Goal: Obtain resource: Download file/media

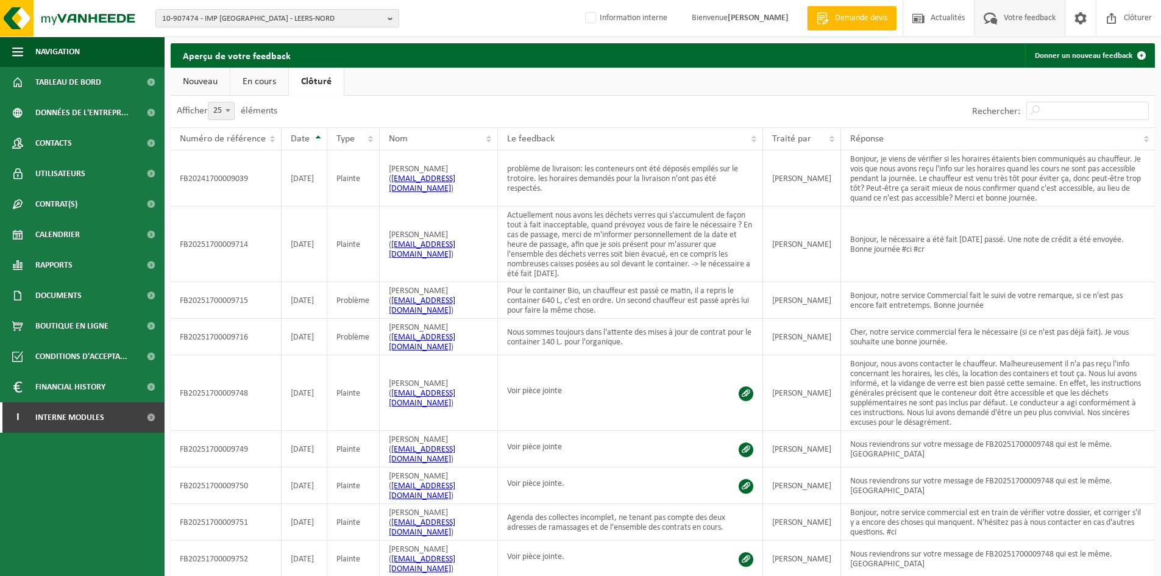
select select "25"
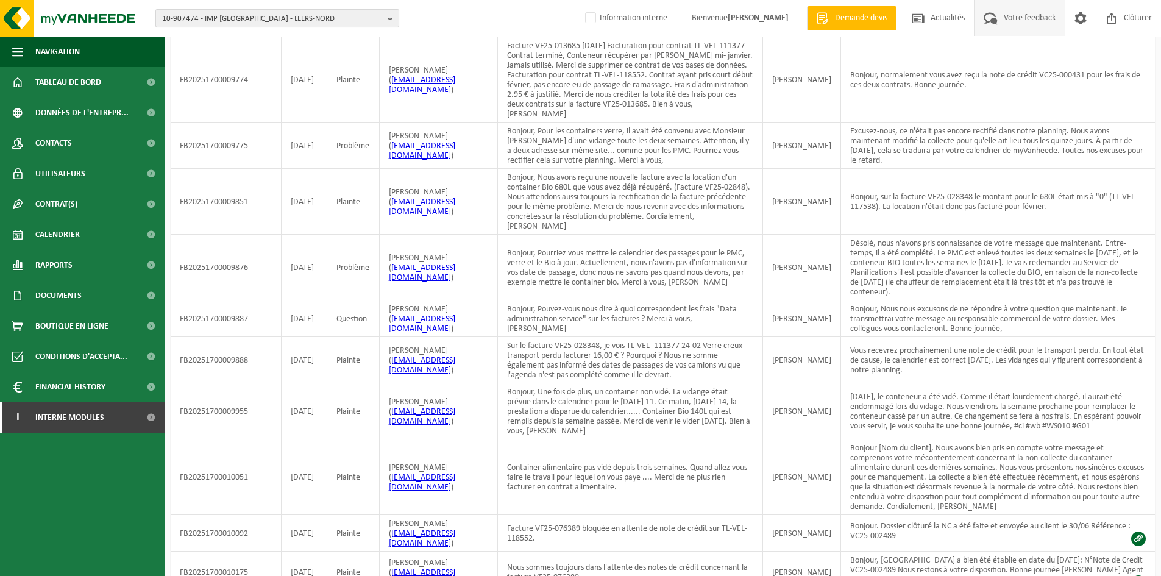
click at [279, 16] on span "10-907474 - IMP NOTRE DAME DE LA SAGESSE - LEERS-NORD" at bounding box center [272, 19] width 221 height 18
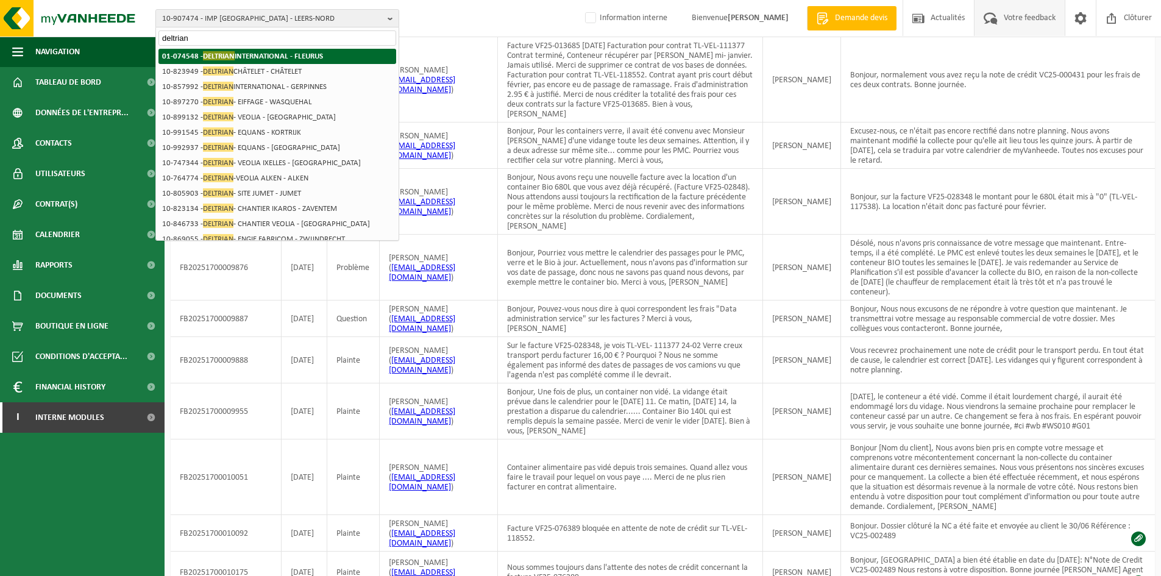
type input "deltrian"
click at [256, 59] on strong "01-074548 - DELTRIAN INTERNATIONAL - FLEURUS" at bounding box center [242, 55] width 161 height 9
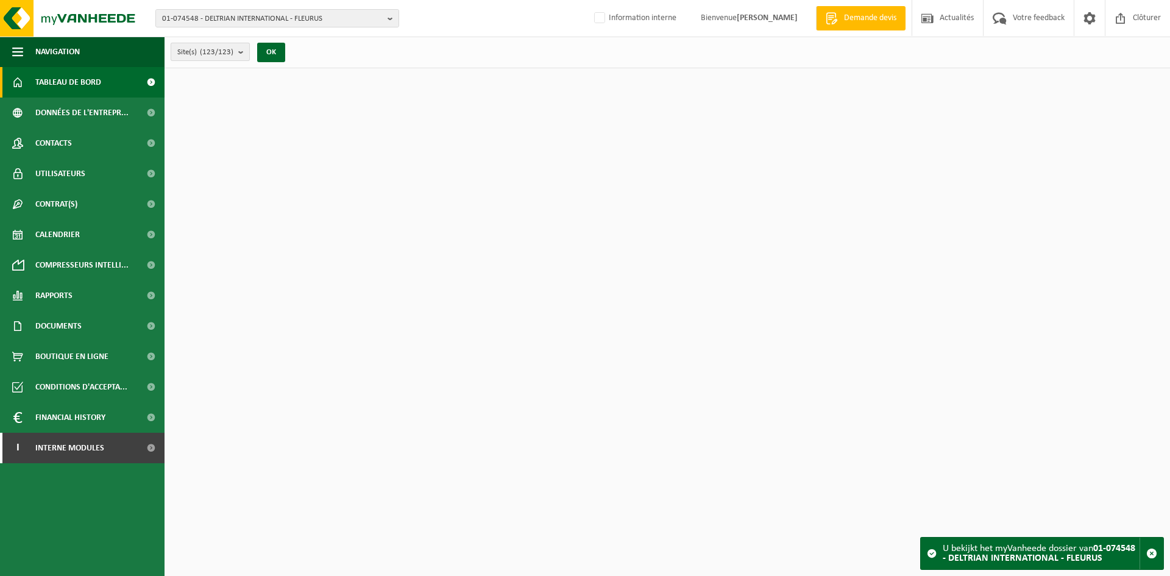
click at [217, 56] on count "(123/123)" at bounding box center [217, 52] width 34 height 8
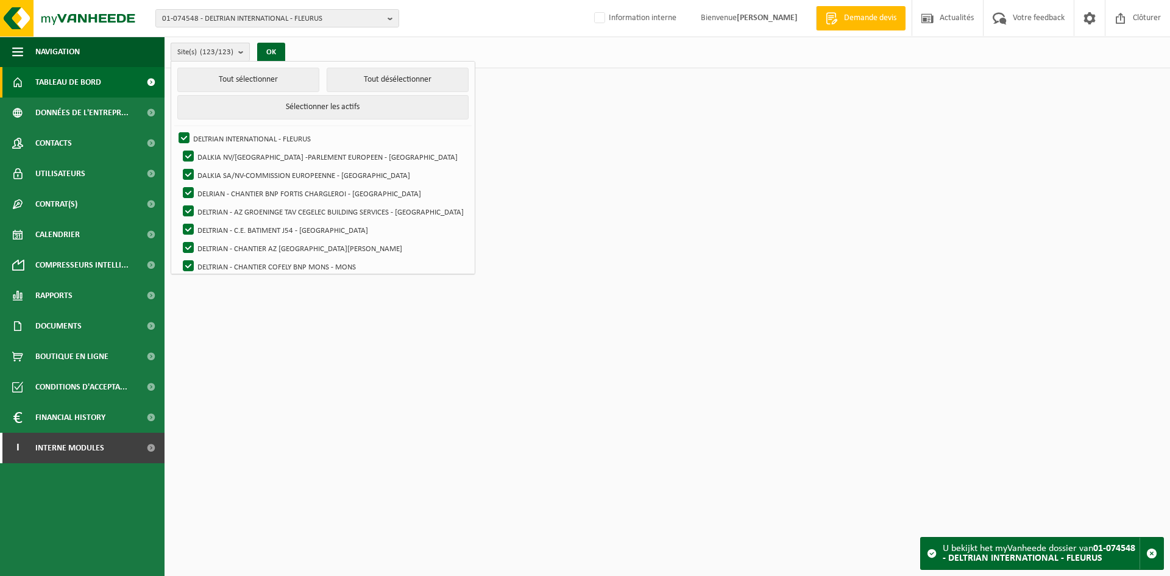
click at [217, 56] on count "(123/123)" at bounding box center [217, 52] width 34 height 8
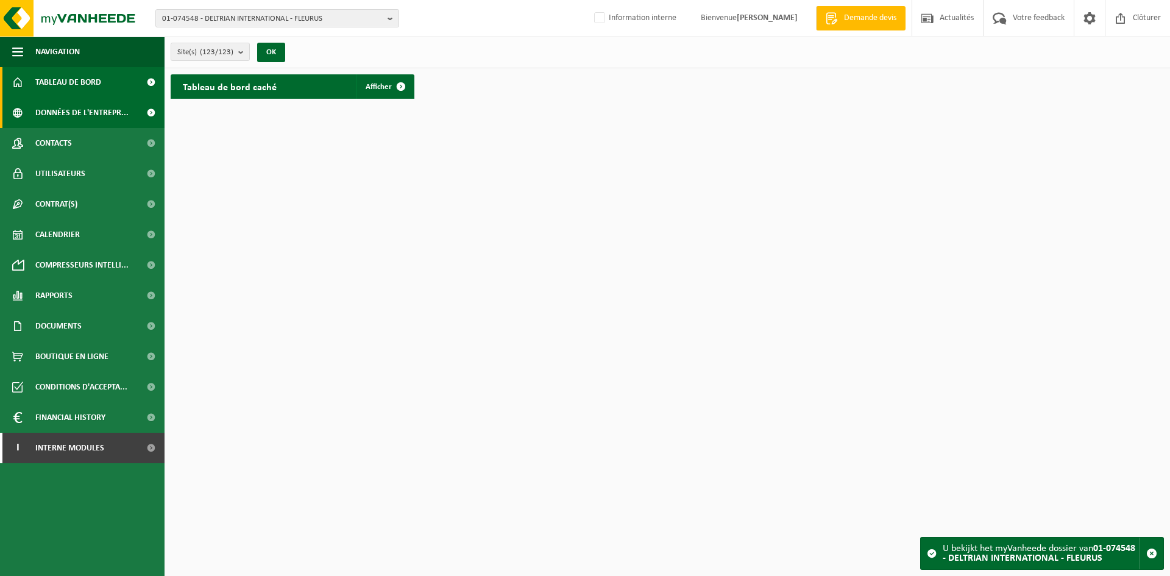
click at [84, 108] on span "Données de l'entrepr..." at bounding box center [81, 112] width 93 height 30
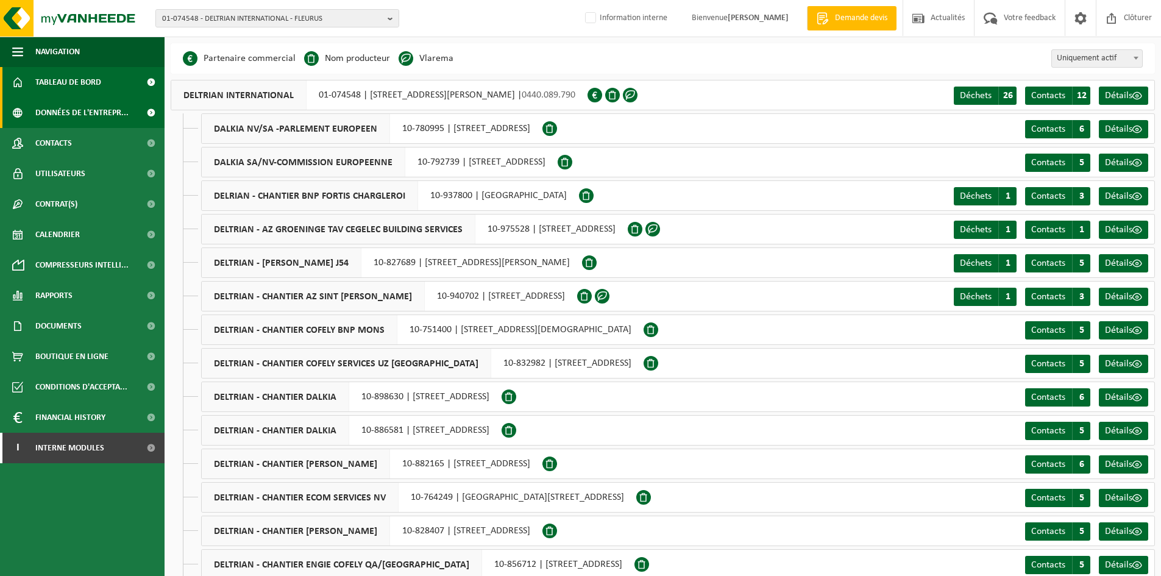
click at [83, 90] on span "Tableau de bord" at bounding box center [68, 82] width 66 height 30
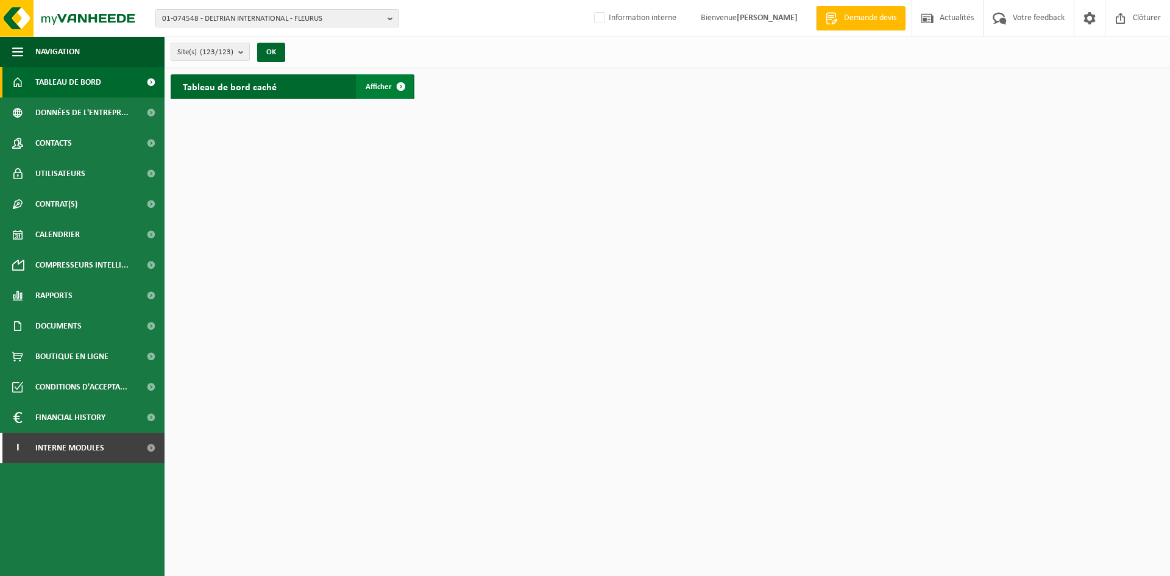
click at [408, 94] on span at bounding box center [401, 86] width 24 height 24
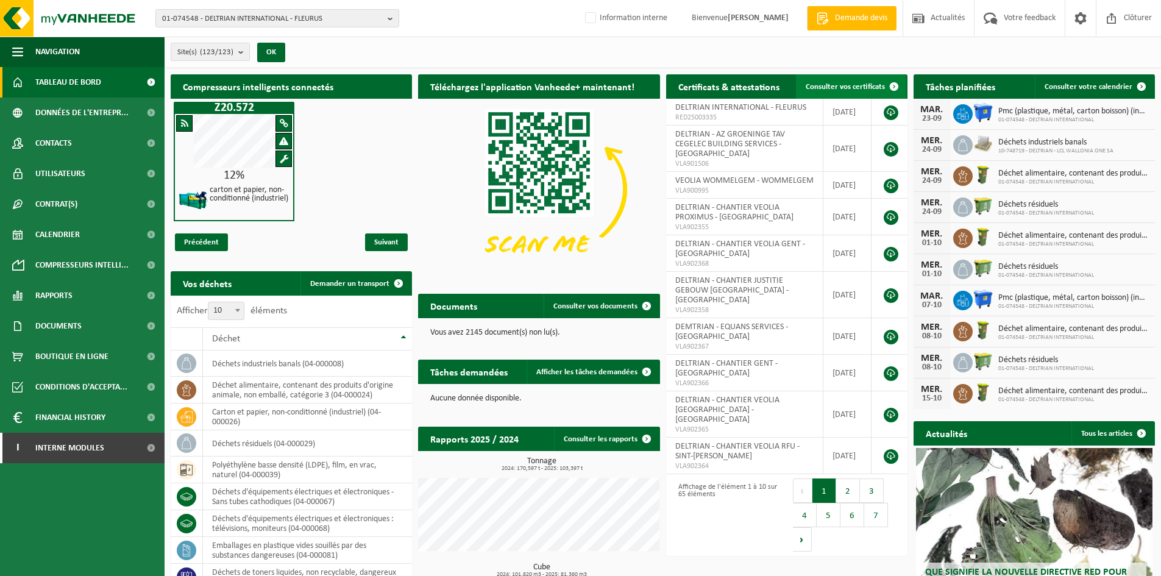
click at [879, 84] on span "Consulter vos certificats" at bounding box center [844, 87] width 79 height 8
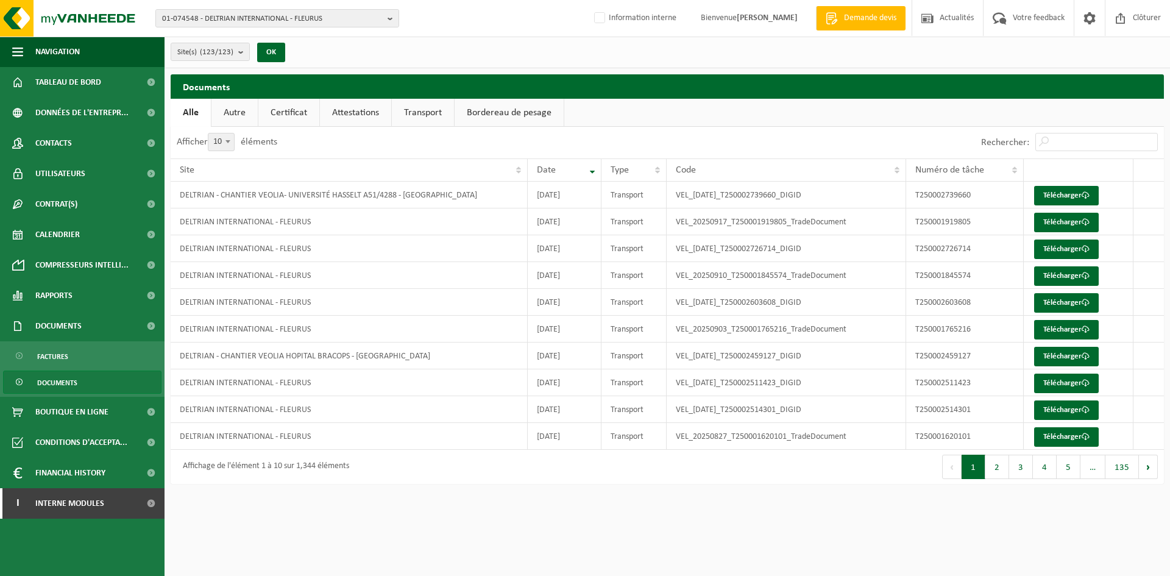
click at [344, 114] on link "Attestations" at bounding box center [355, 113] width 71 height 28
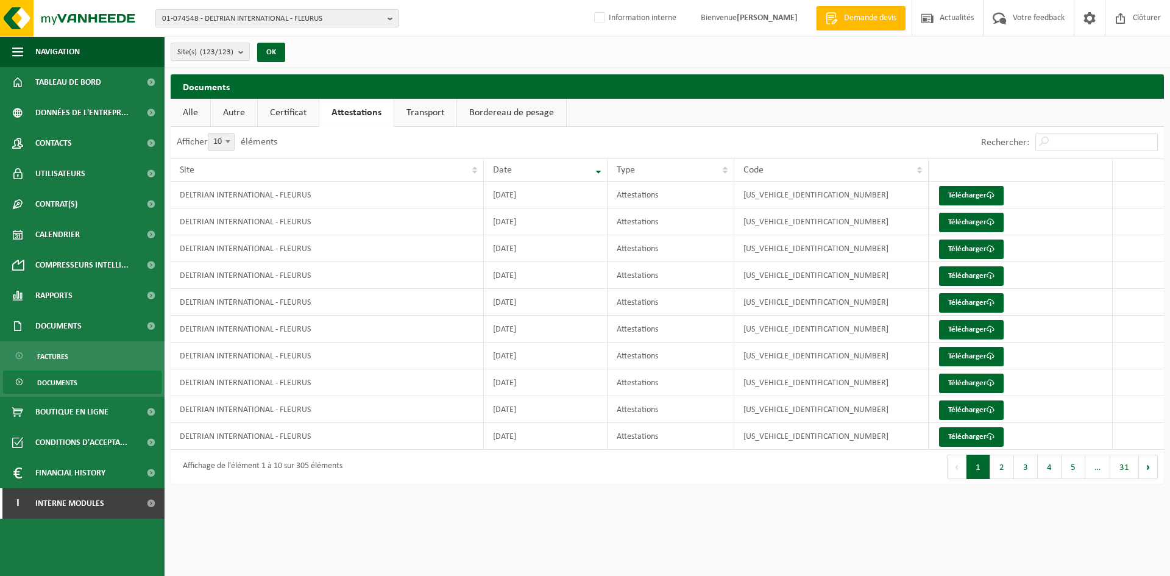
click at [202, 49] on span "Site(s) (123/123)" at bounding box center [205, 52] width 56 height 18
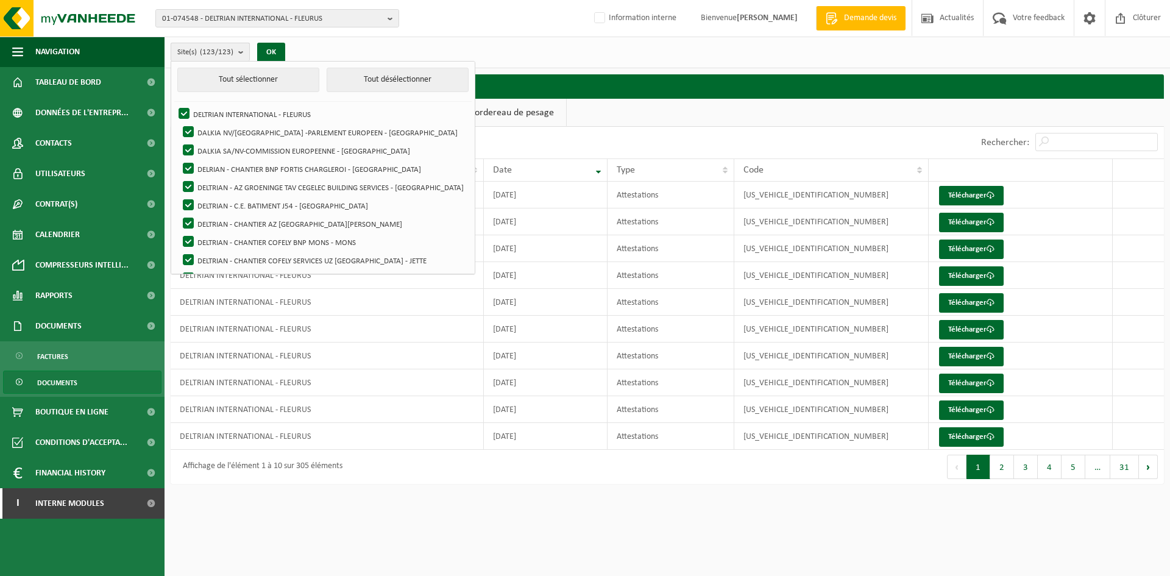
click at [202, 49] on span "Site(s) (123/123)" at bounding box center [205, 52] width 56 height 18
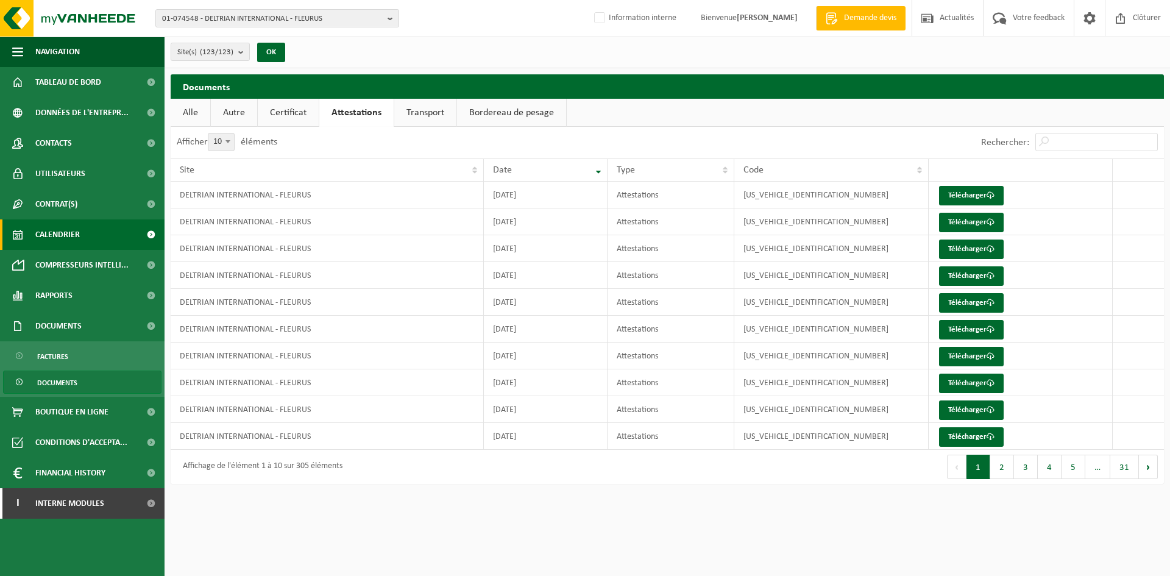
click at [73, 239] on span "Calendrier" at bounding box center [57, 234] width 44 height 30
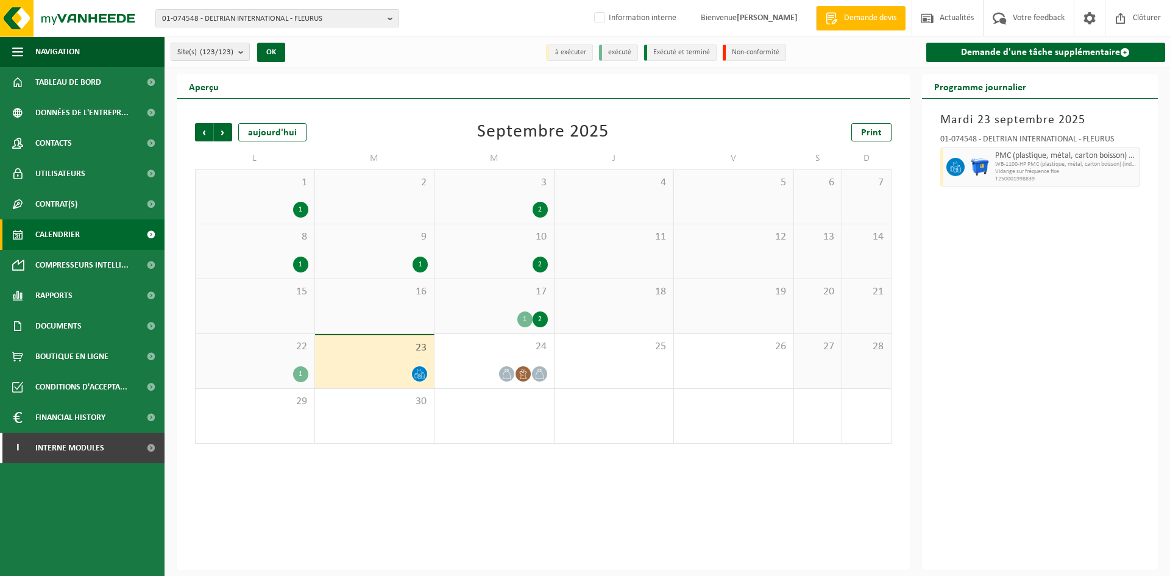
click at [388, 183] on span "2" at bounding box center [374, 182] width 107 height 13
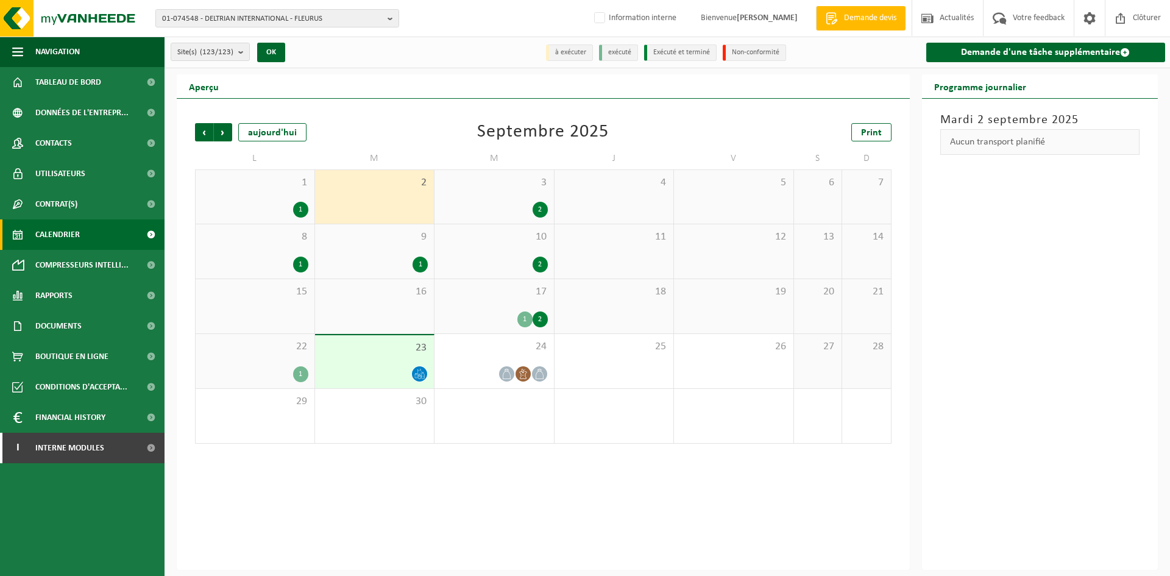
click at [405, 113] on div "Précédent Suivant aujourd'hui Septembre 2025 Print L M M J V S D 1 1 2 3 2 4 5 …" at bounding box center [543, 283] width 709 height 345
click at [402, 193] on div "2" at bounding box center [374, 197] width 119 height 54
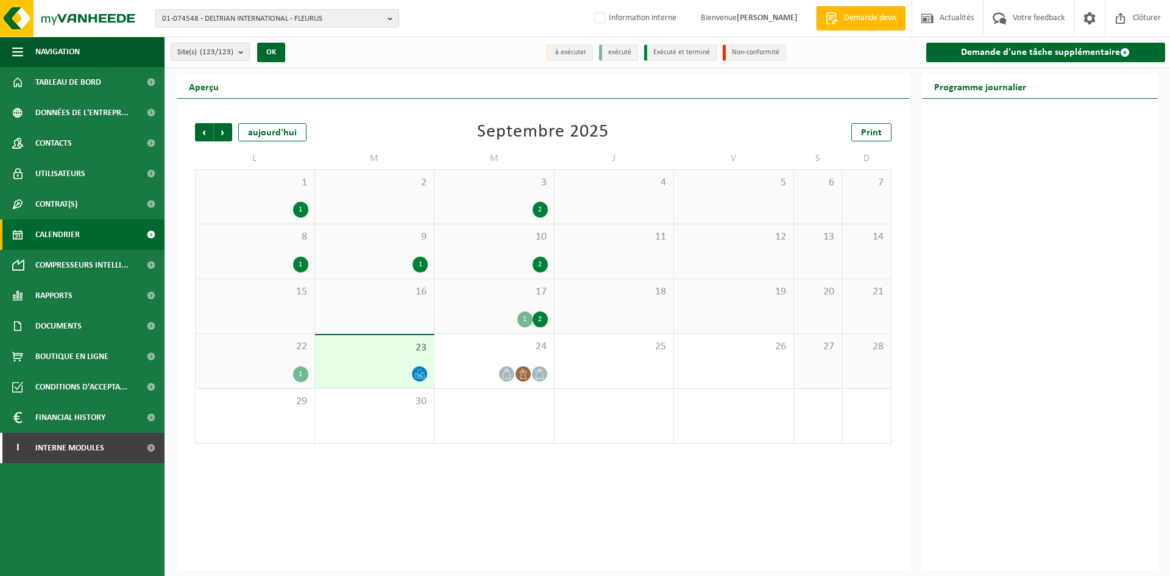
click at [286, 197] on div "1 1" at bounding box center [255, 197] width 119 height 54
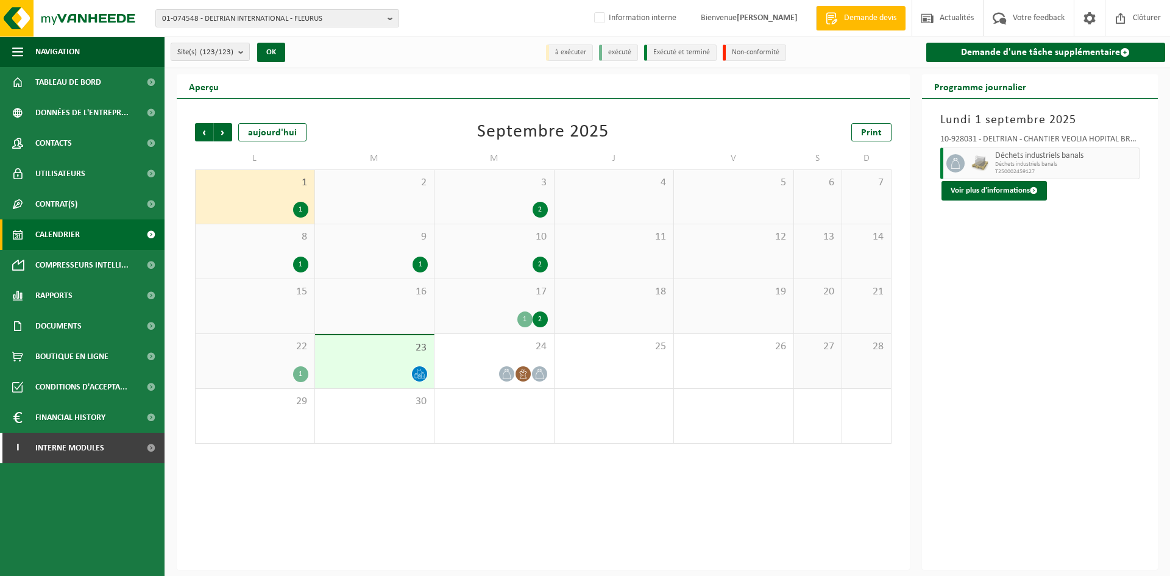
click at [398, 202] on div "2" at bounding box center [374, 197] width 119 height 54
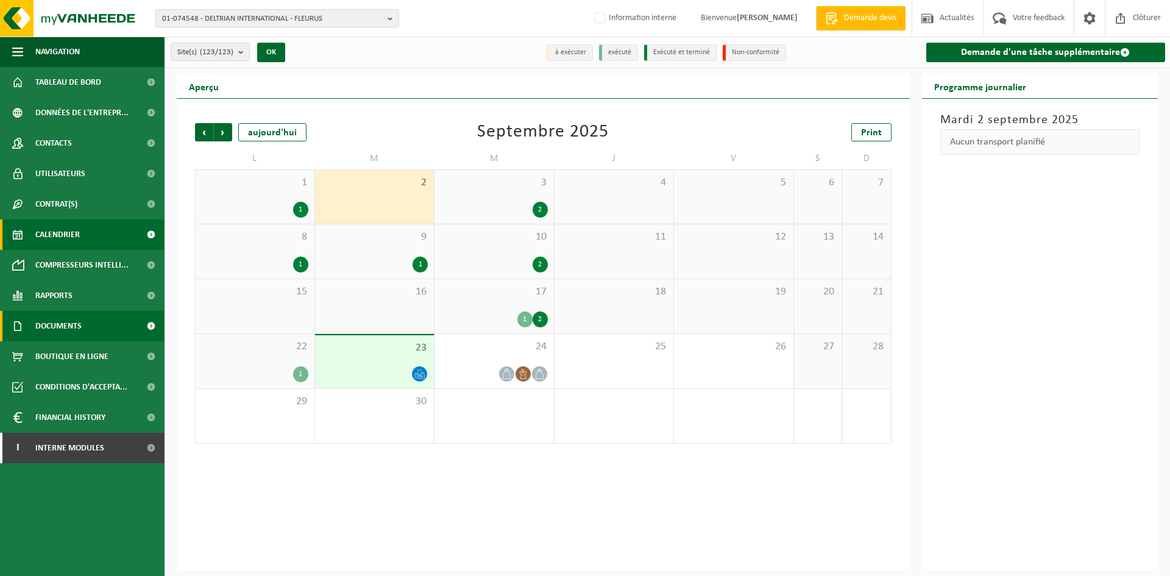
click at [80, 330] on span "Documents" at bounding box center [58, 326] width 46 height 30
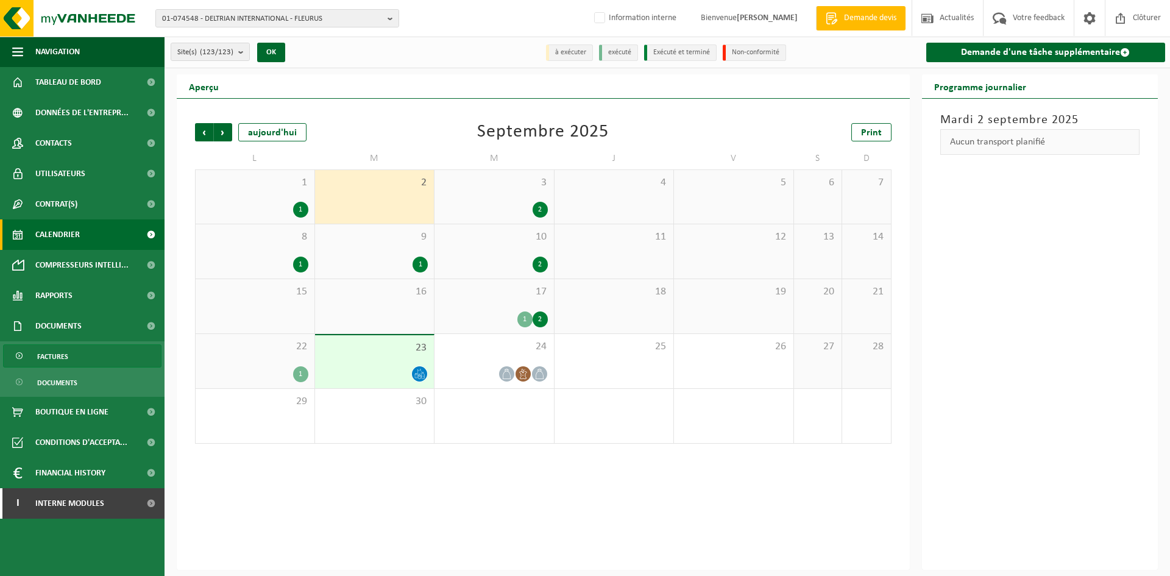
click at [96, 359] on link "Factures" at bounding box center [82, 355] width 158 height 23
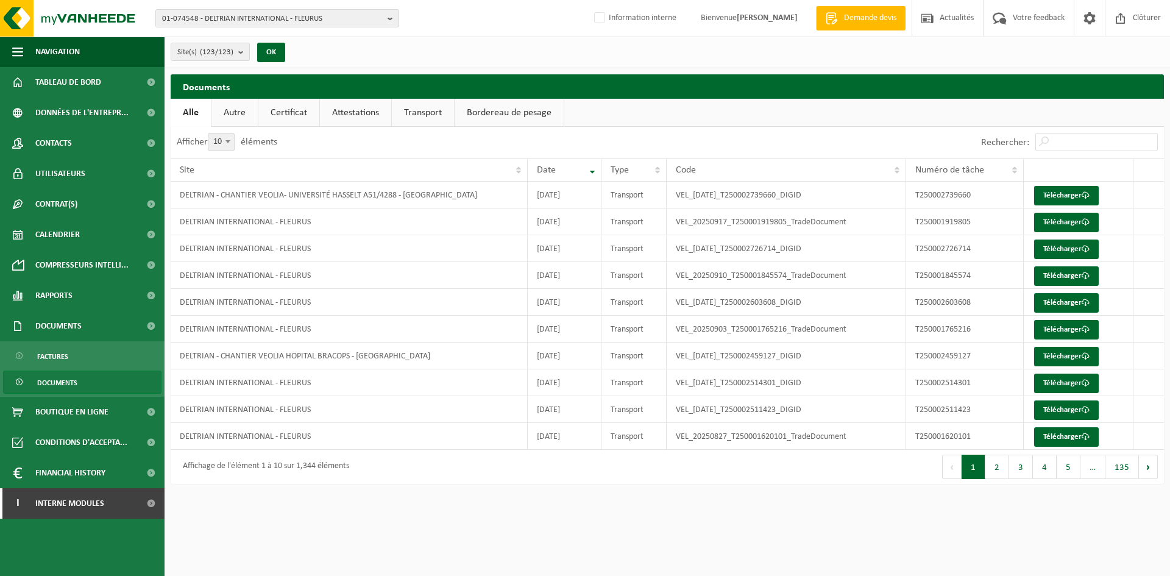
click at [66, 383] on span "Documents" at bounding box center [57, 382] width 40 height 23
click at [348, 118] on link "Attestations" at bounding box center [355, 113] width 71 height 28
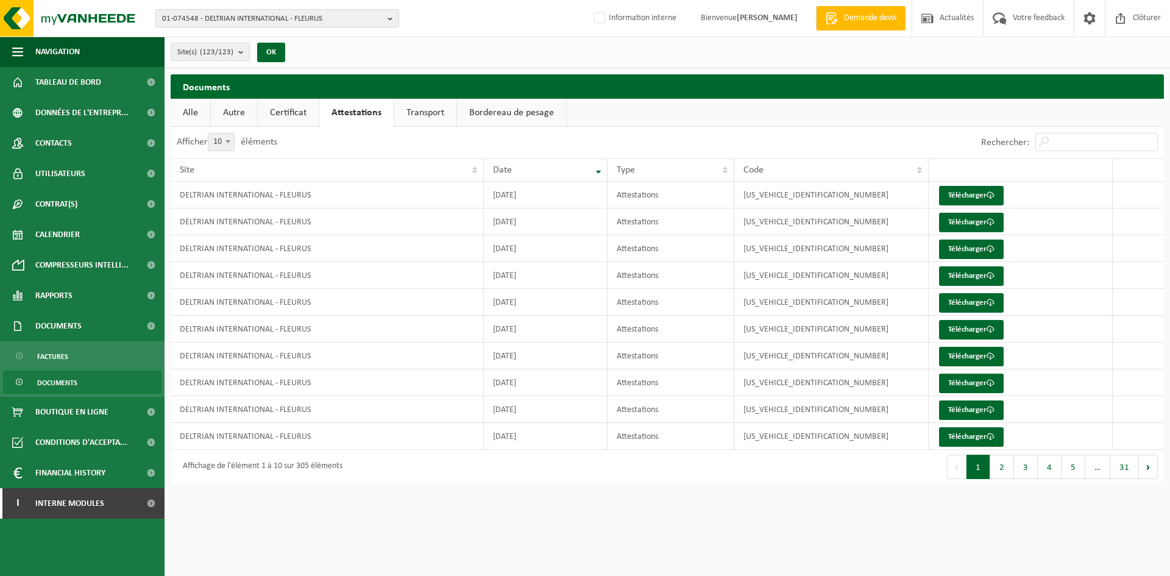
click at [285, 115] on link "Certificat" at bounding box center [288, 113] width 61 height 28
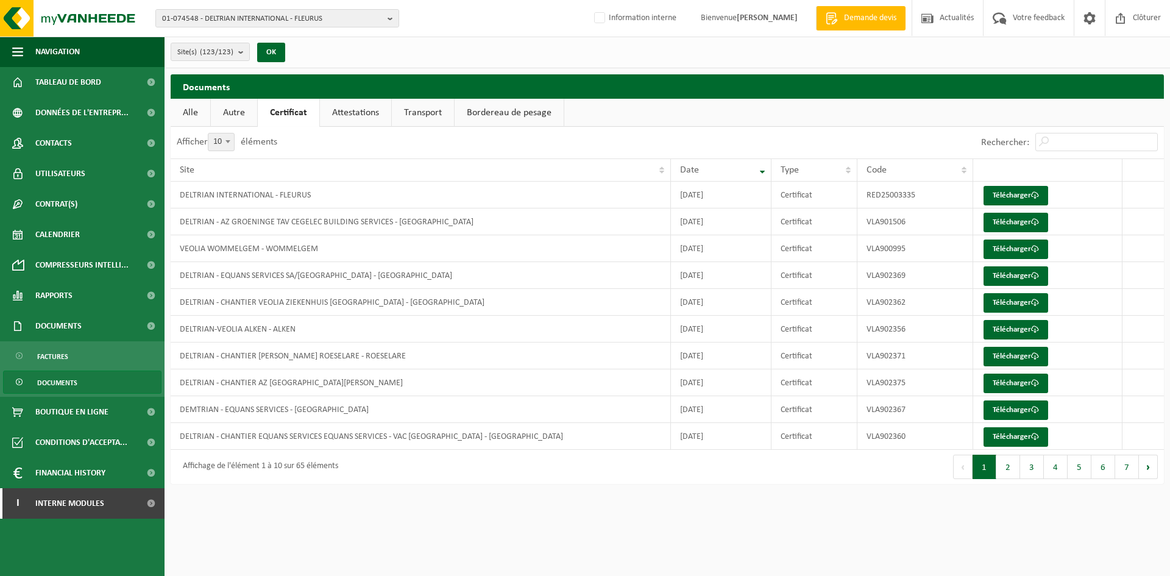
click at [417, 114] on link "Transport" at bounding box center [423, 113] width 62 height 28
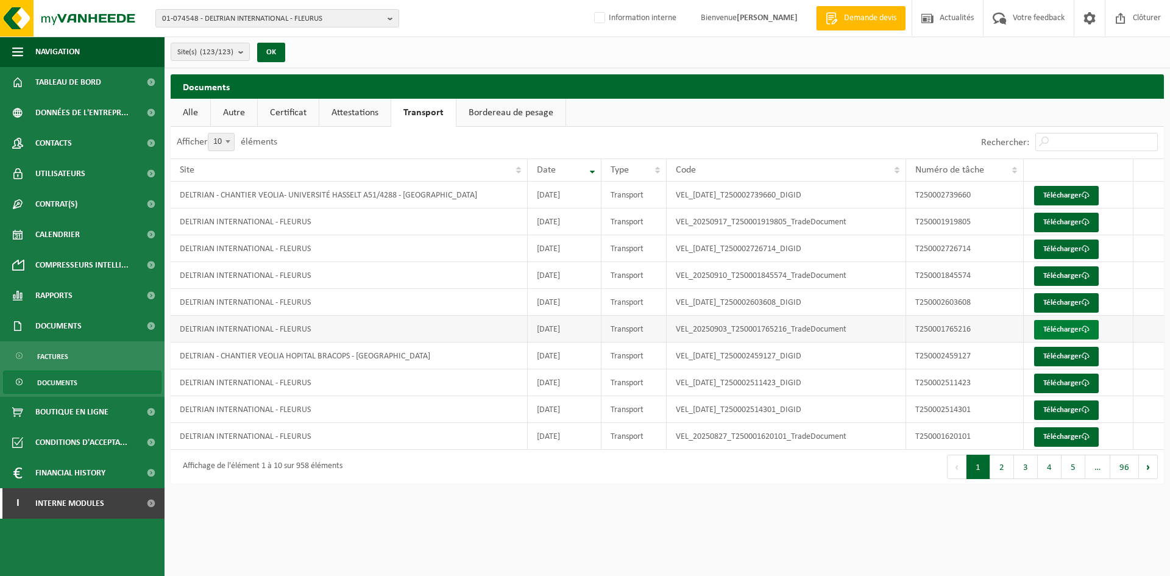
click at [1072, 327] on link "Télécharger" at bounding box center [1066, 329] width 65 height 19
click at [76, 81] on span "Tableau de bord" at bounding box center [68, 82] width 66 height 30
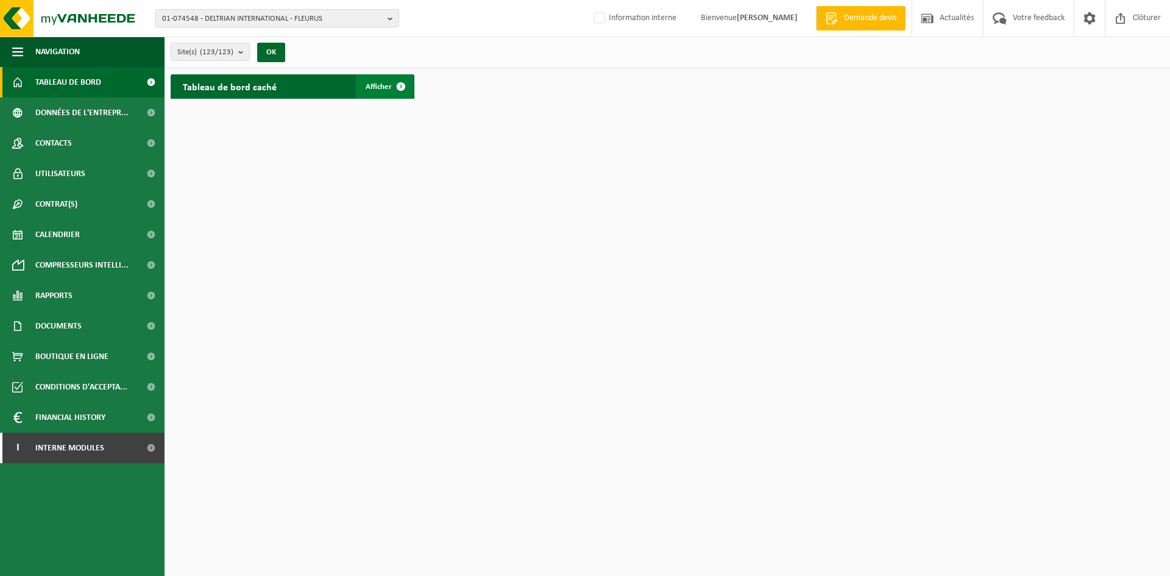
click at [398, 83] on span at bounding box center [401, 86] width 24 height 24
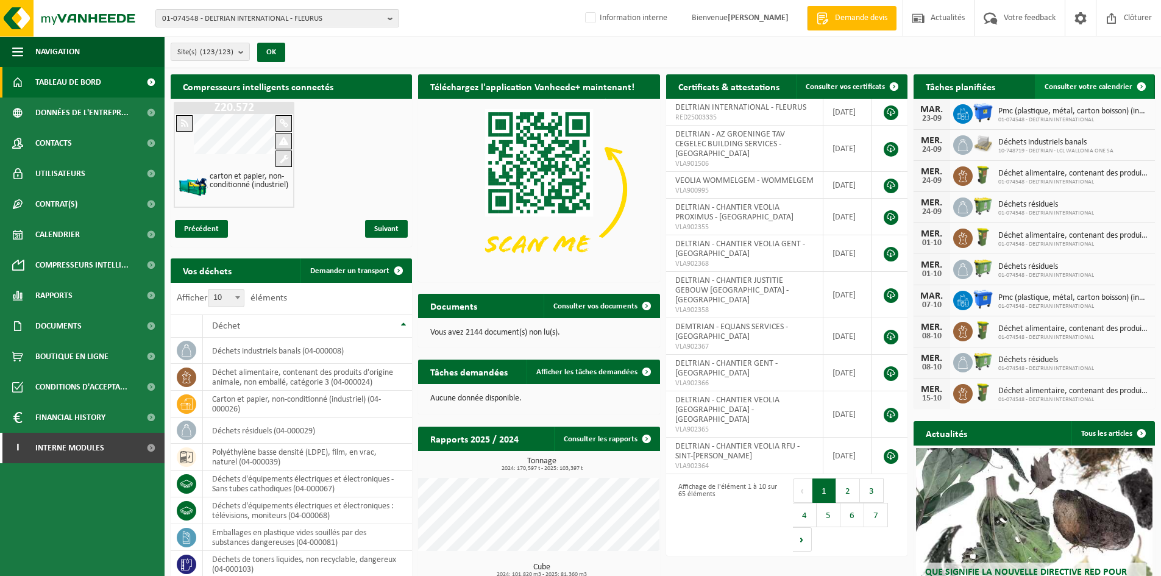
click at [1080, 87] on span "Consulter votre calendrier" at bounding box center [1088, 87] width 88 height 8
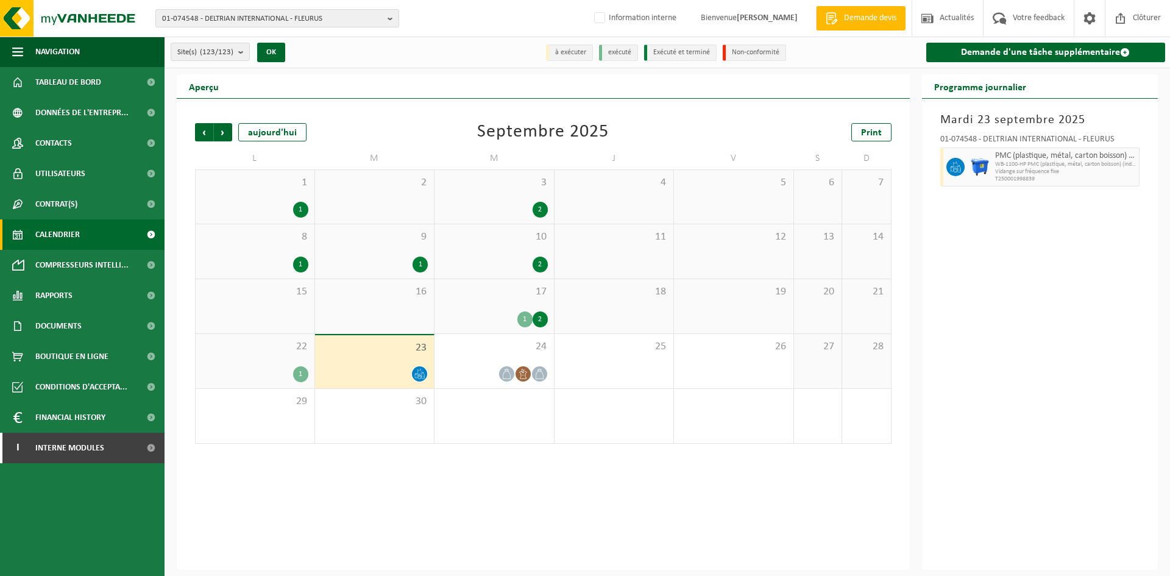
click at [400, 204] on div "2" at bounding box center [374, 197] width 119 height 54
